Goal: Obtain resource: Download file/media

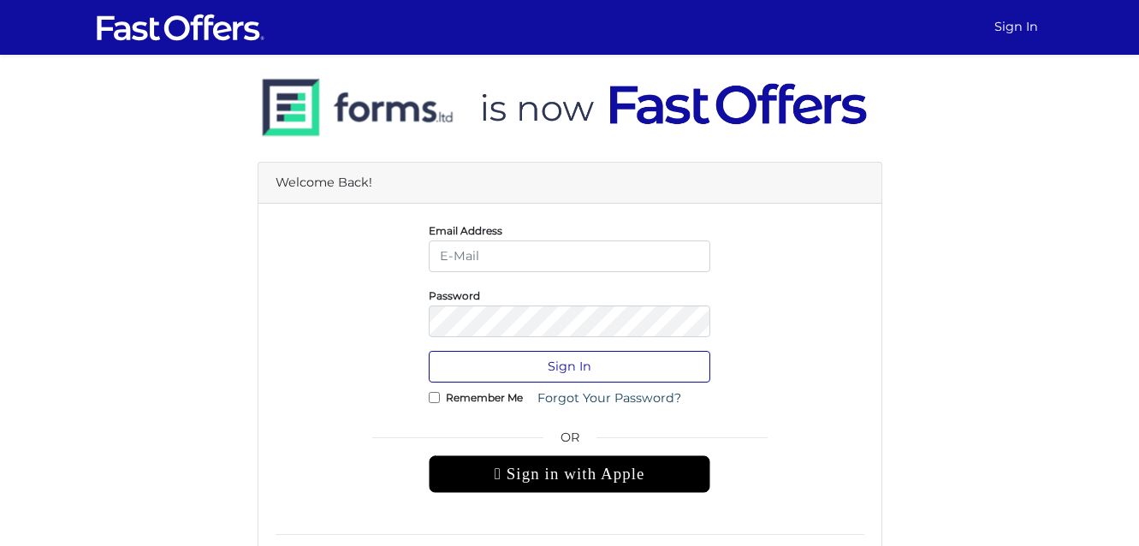
type input "[EMAIL_ADDRESS][PERSON_NAME][DOMAIN_NAME]"
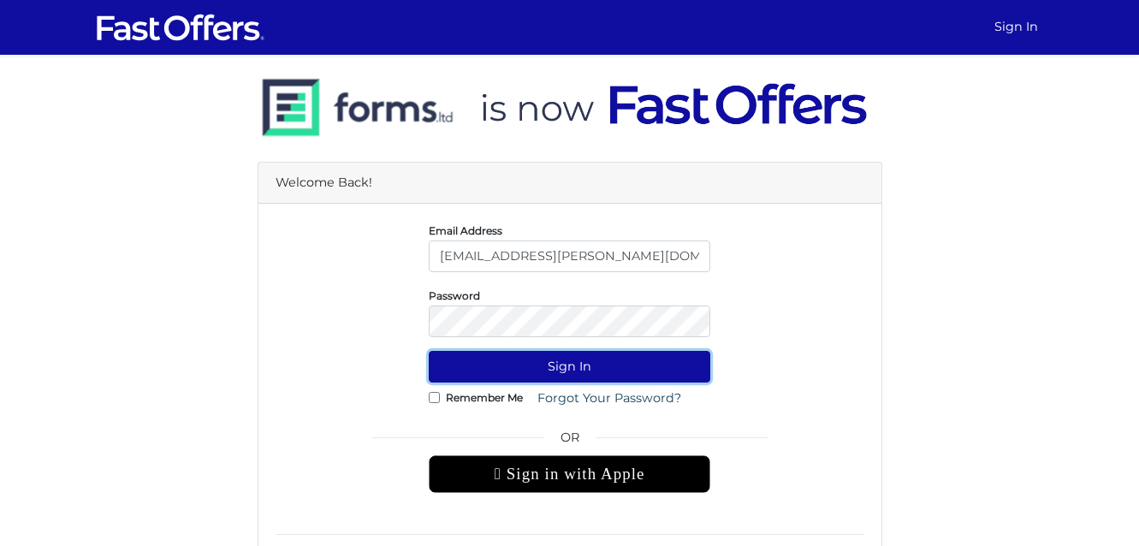
click at [654, 362] on button "Sign In" at bounding box center [570, 367] width 282 height 32
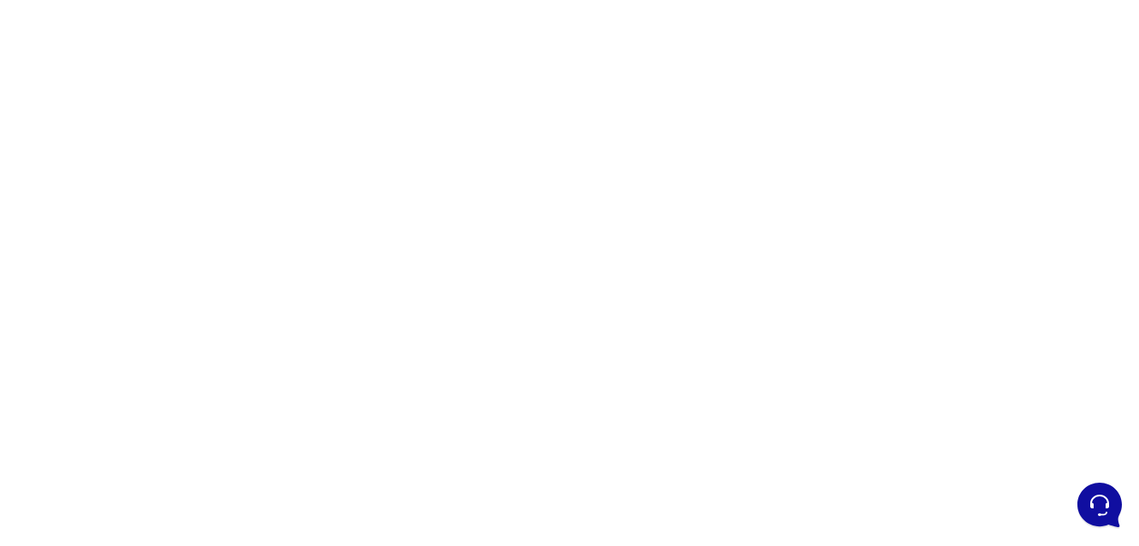
scroll to position [189, 0]
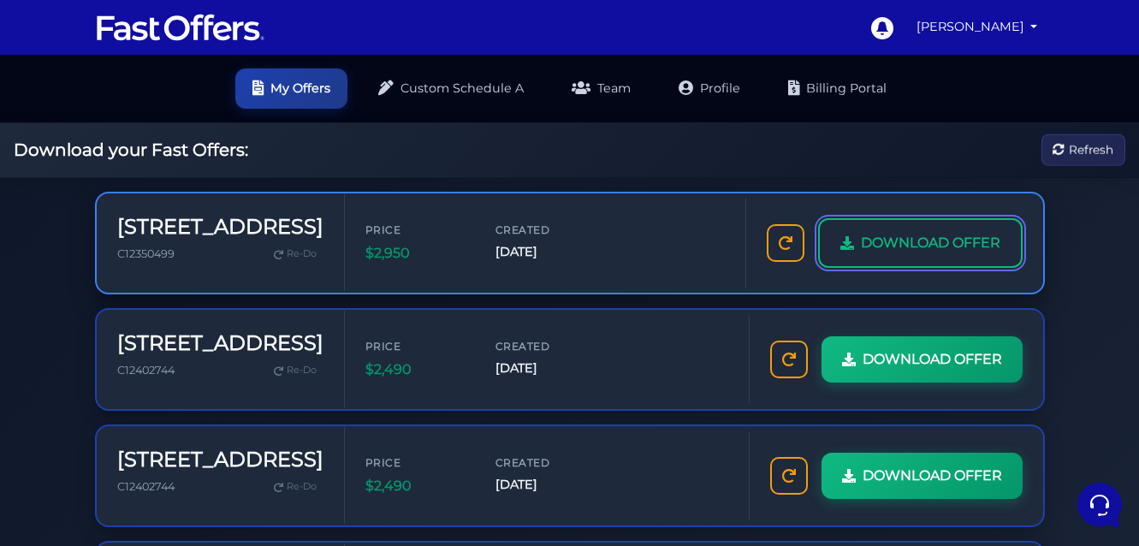
click at [920, 241] on span "DOWNLOAD OFFER" at bounding box center [930, 243] width 139 height 22
